Goal: Task Accomplishment & Management: Use online tool/utility

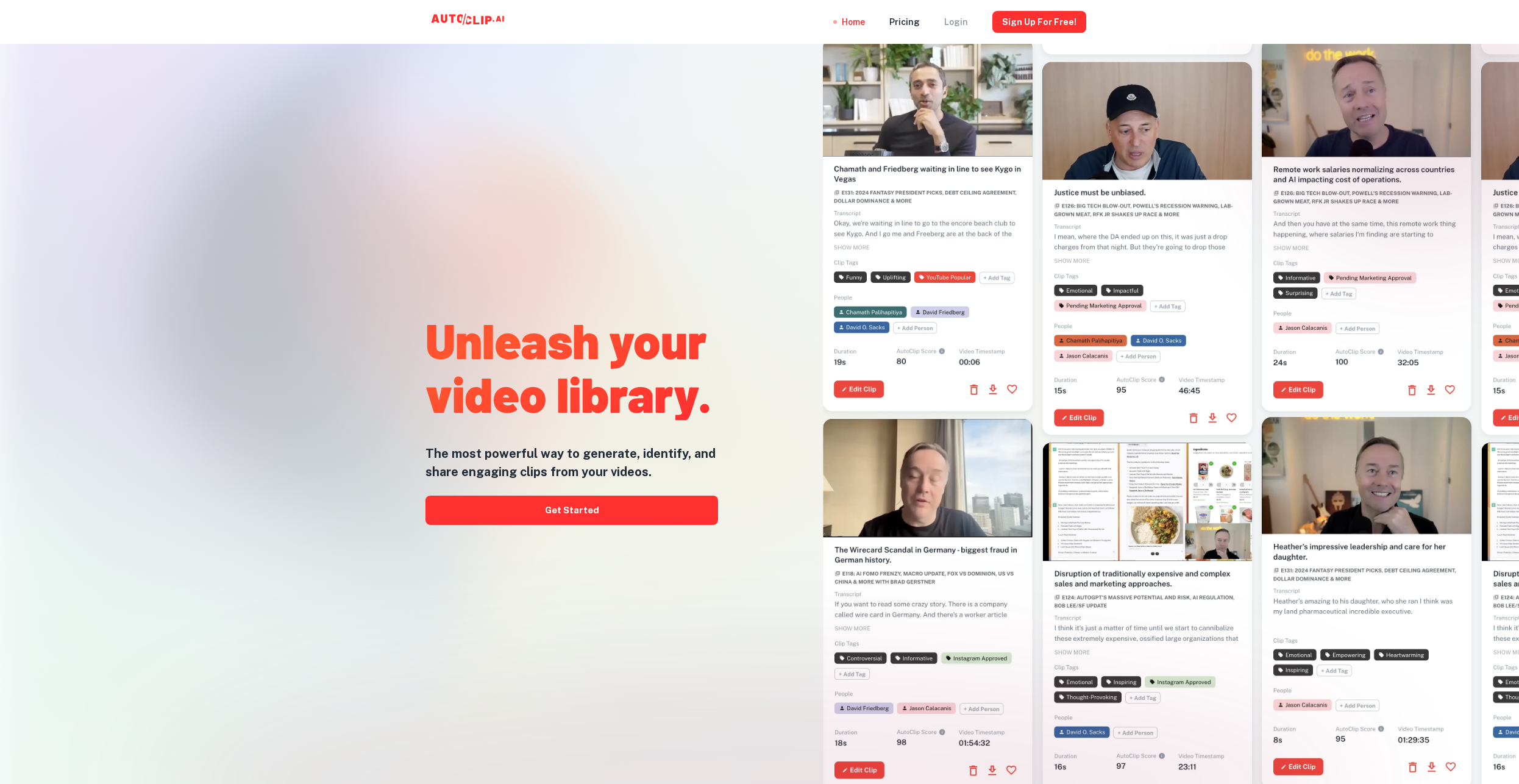
click at [963, 22] on div "Login" at bounding box center [956, 22] width 24 height 44
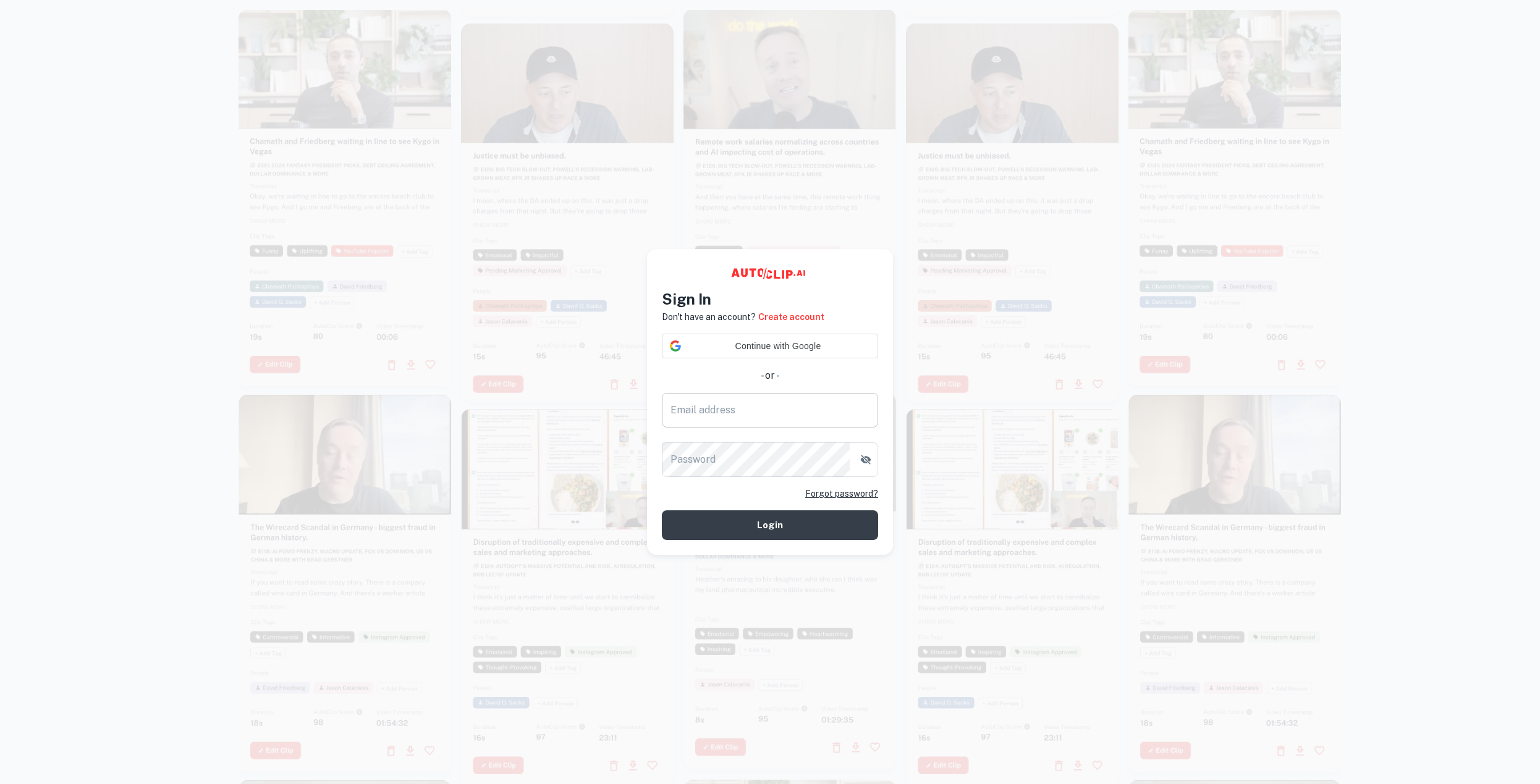
click at [742, 412] on input "Email address" at bounding box center [769, 410] width 216 height 35
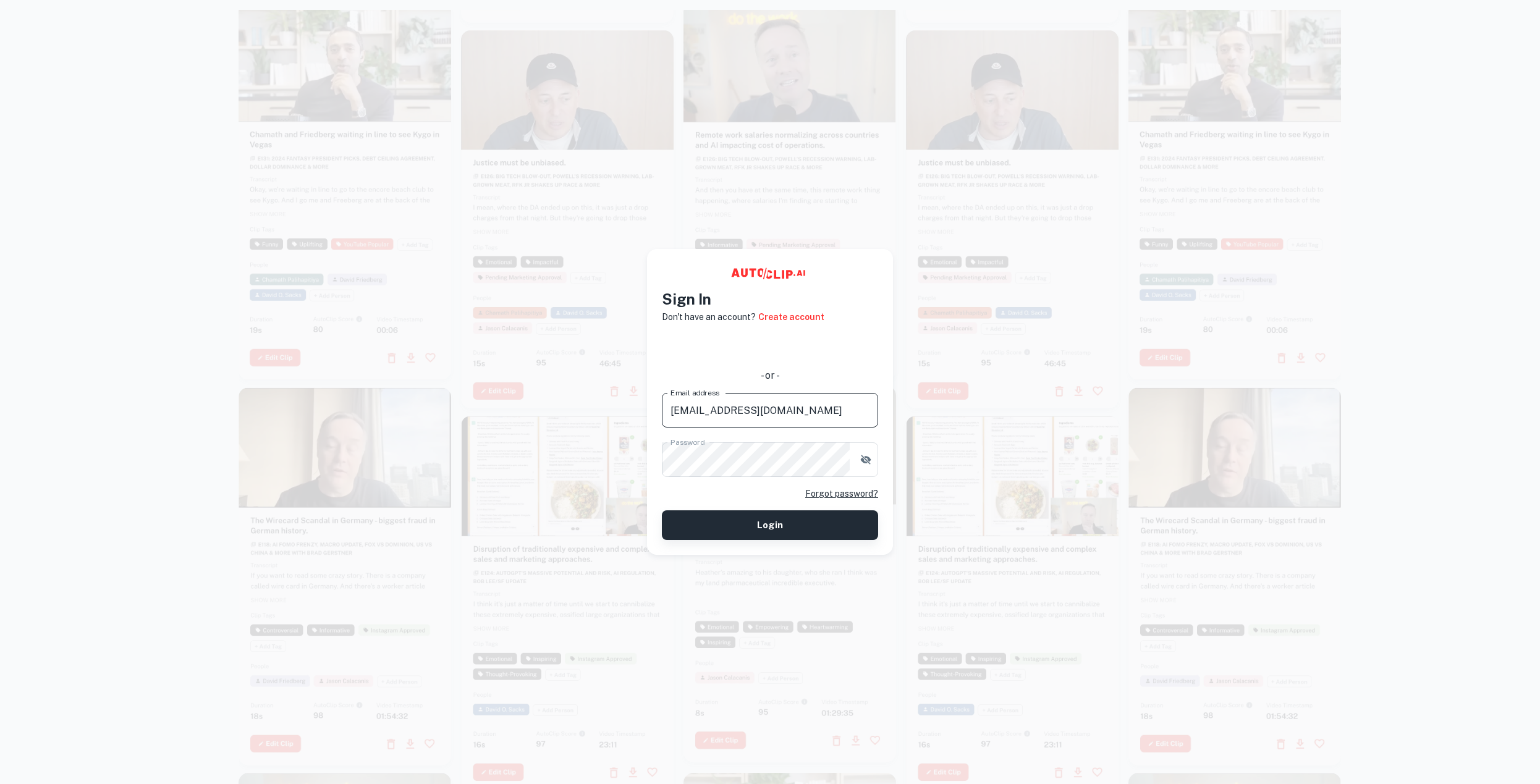
type input "[EMAIL_ADDRESS][DOMAIN_NAME]"
click at [726, 534] on button "Login" at bounding box center [769, 525] width 216 height 29
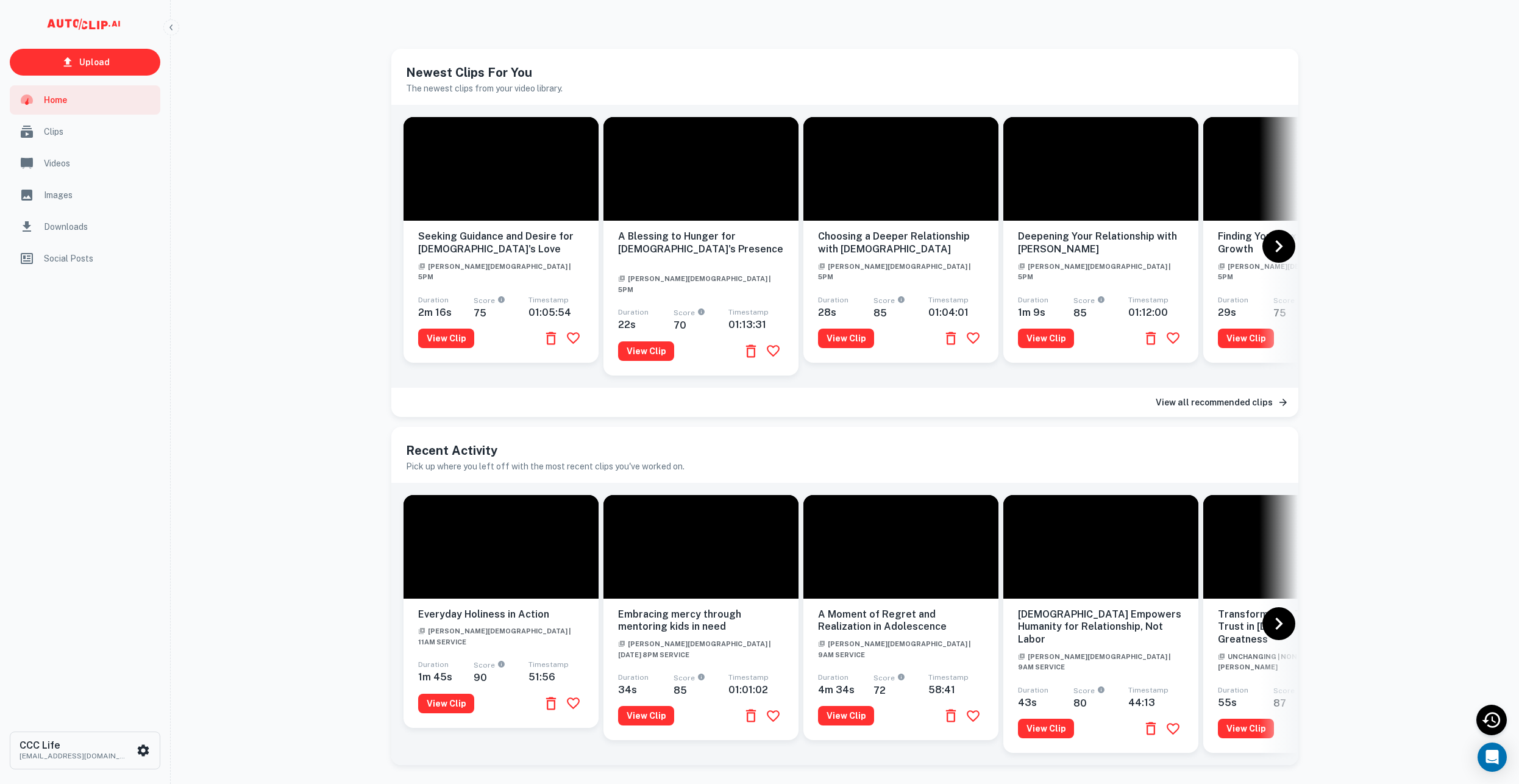
click at [62, 154] on div "Videos" at bounding box center [85, 163] width 150 height 29
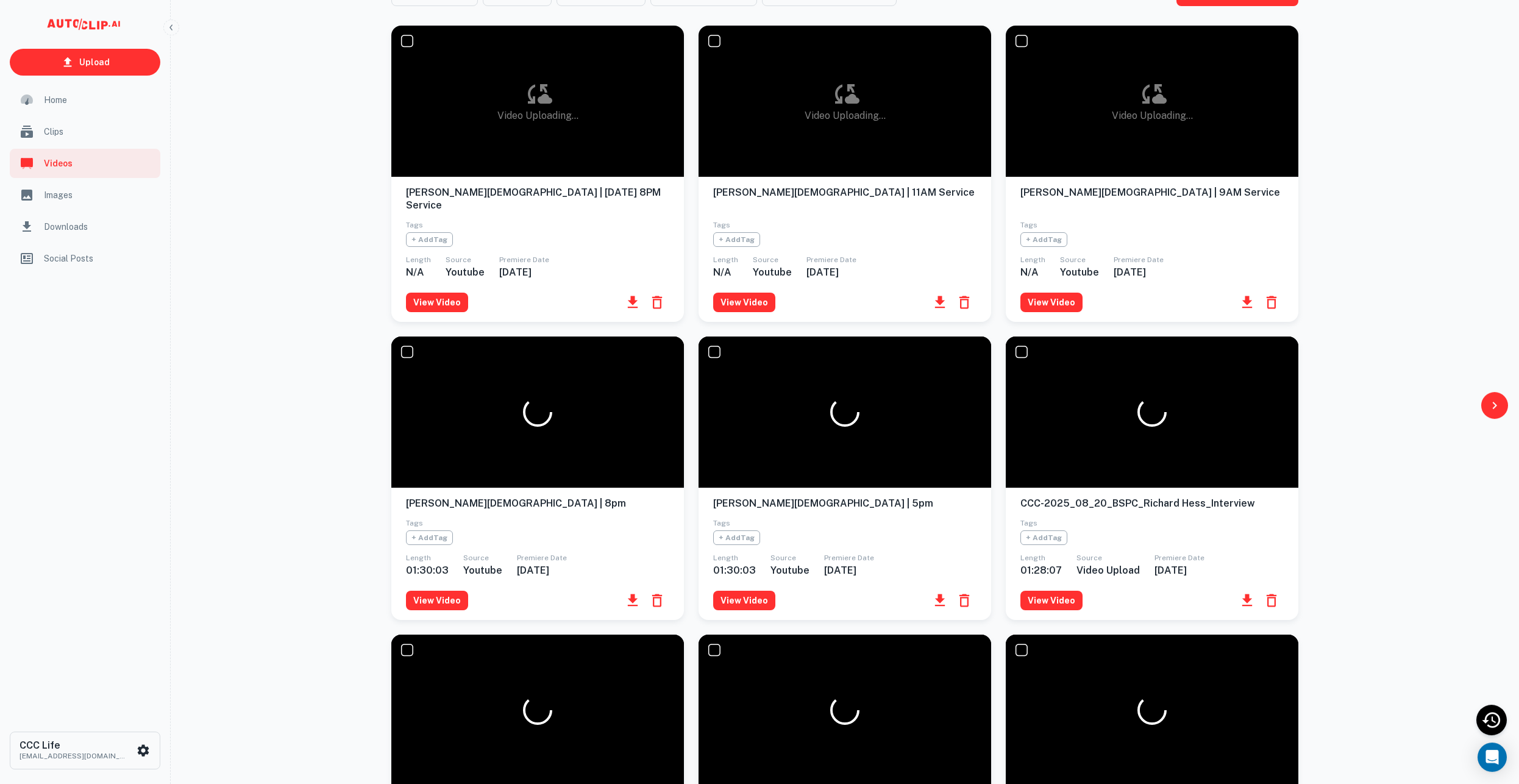
scroll to position [95, 0]
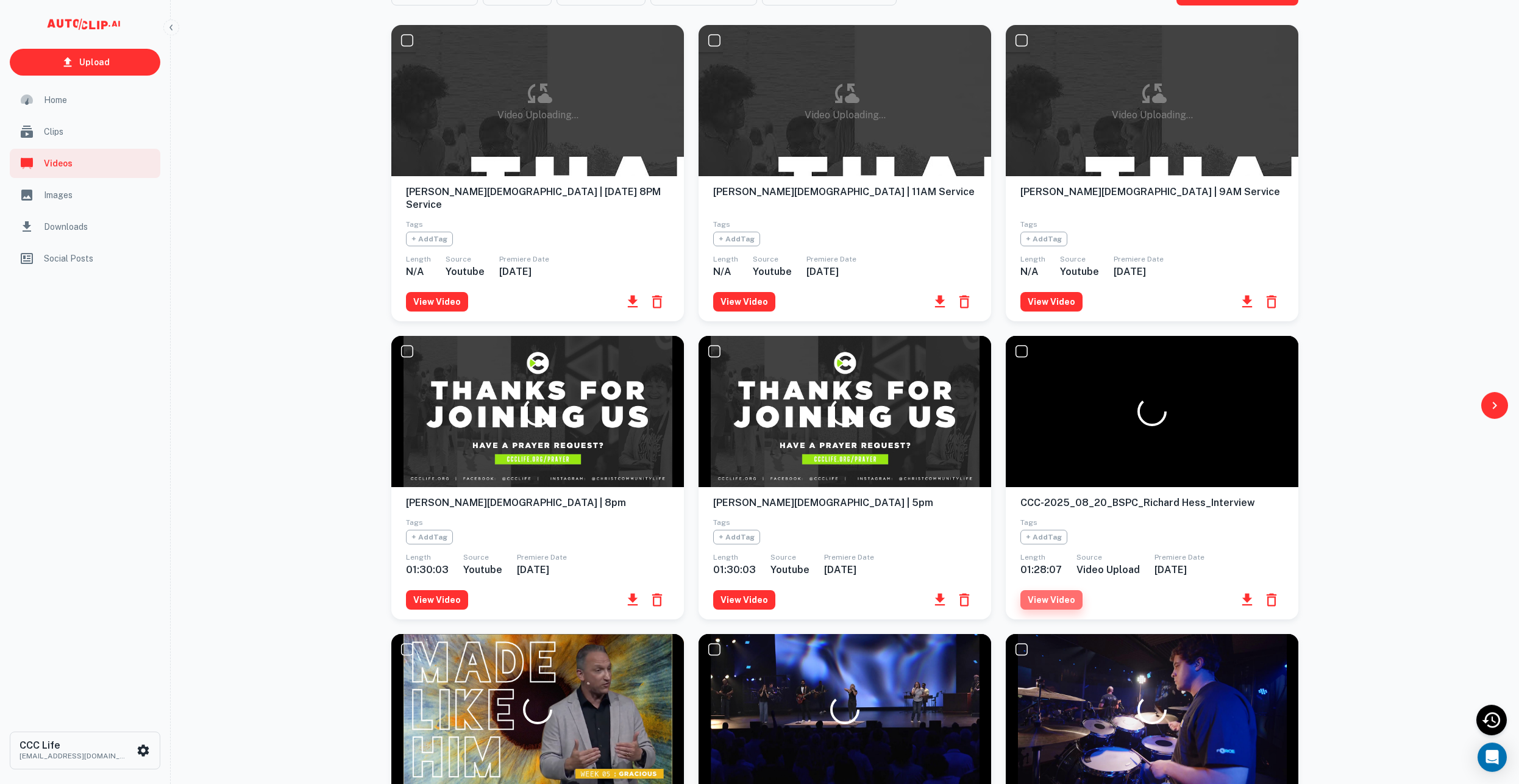
click at [1051, 590] on button "View Video" at bounding box center [1052, 600] width 62 height 19
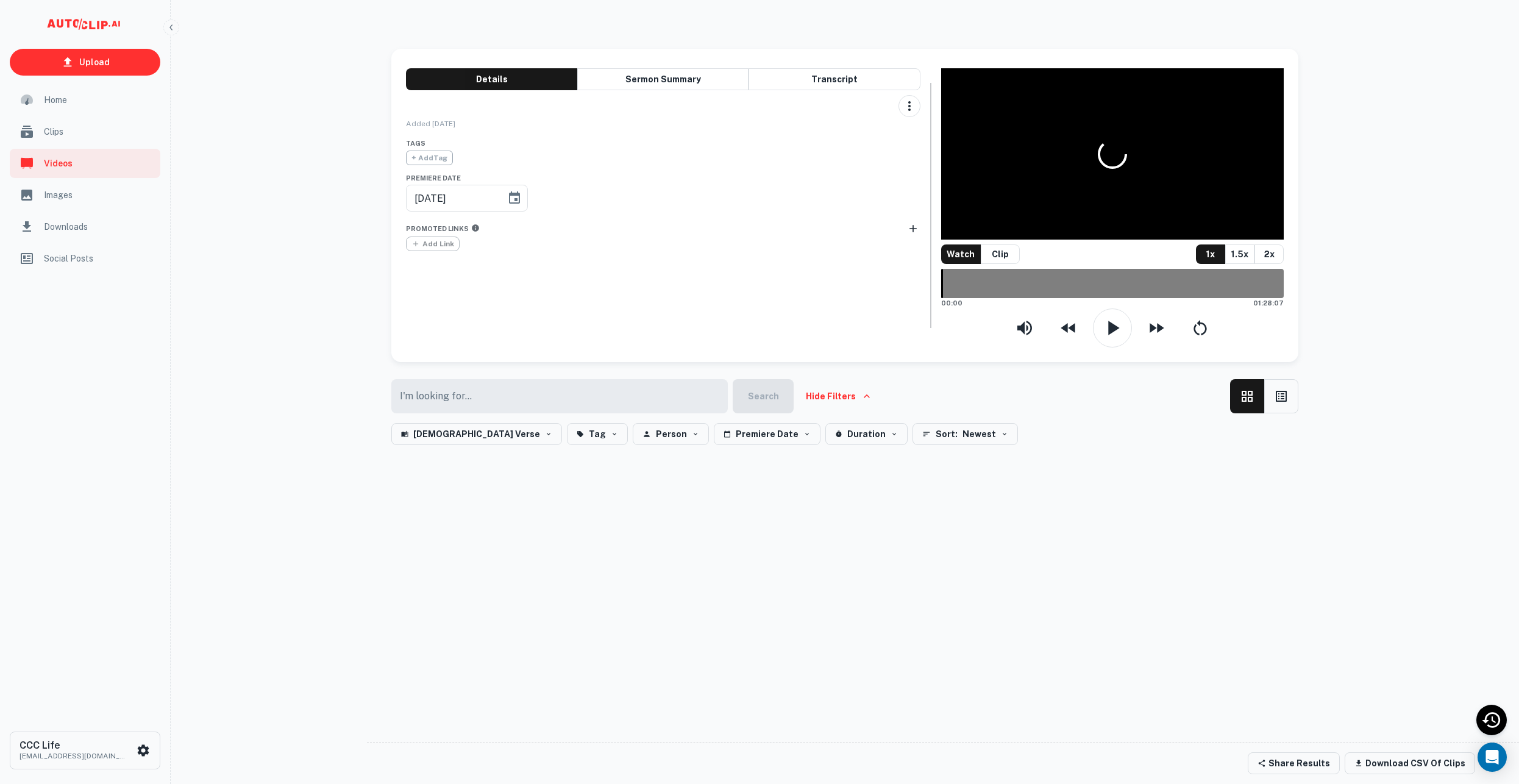
type input "[DATE]"
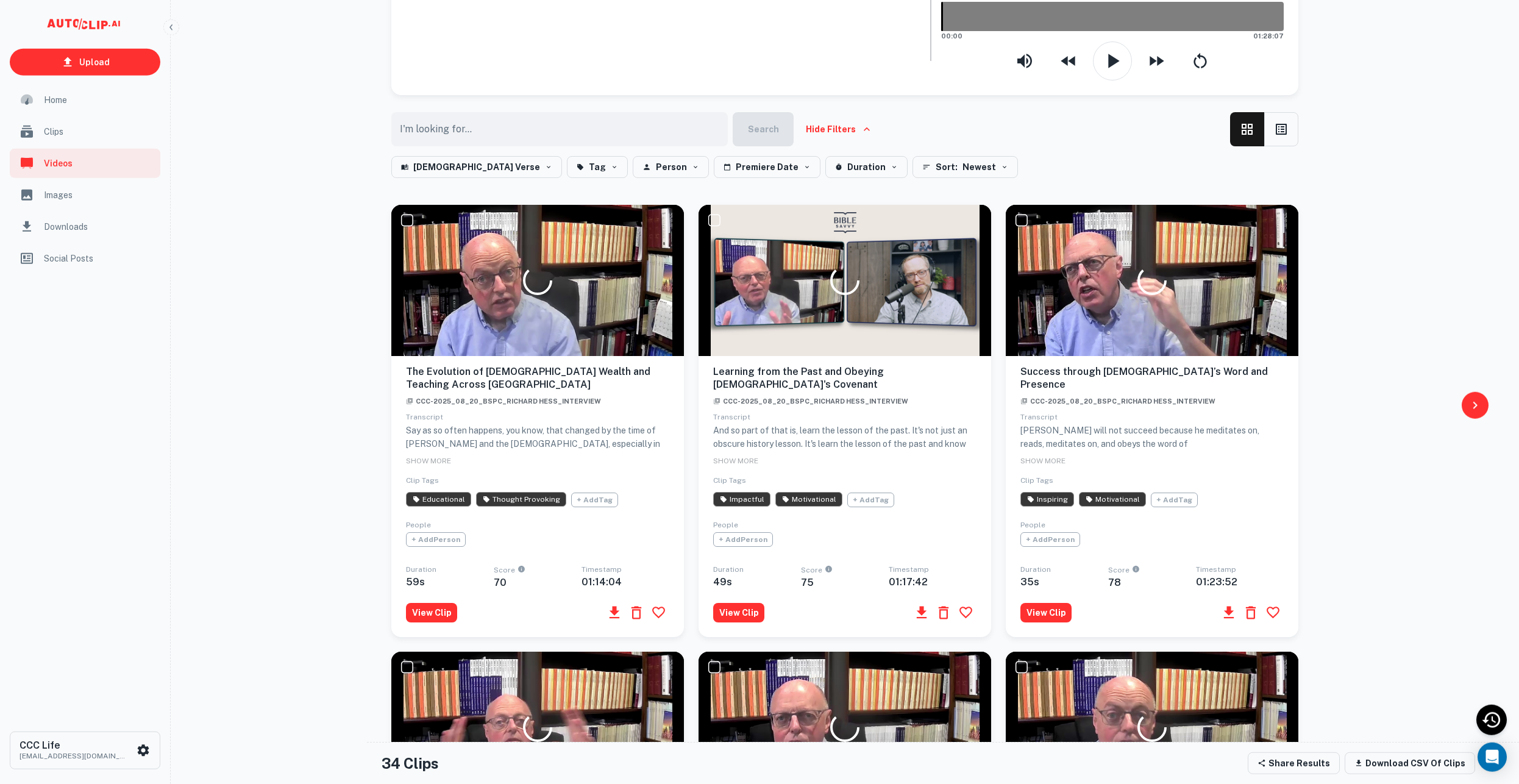
scroll to position [268, 0]
